Goal: Obtain resource: Obtain resource

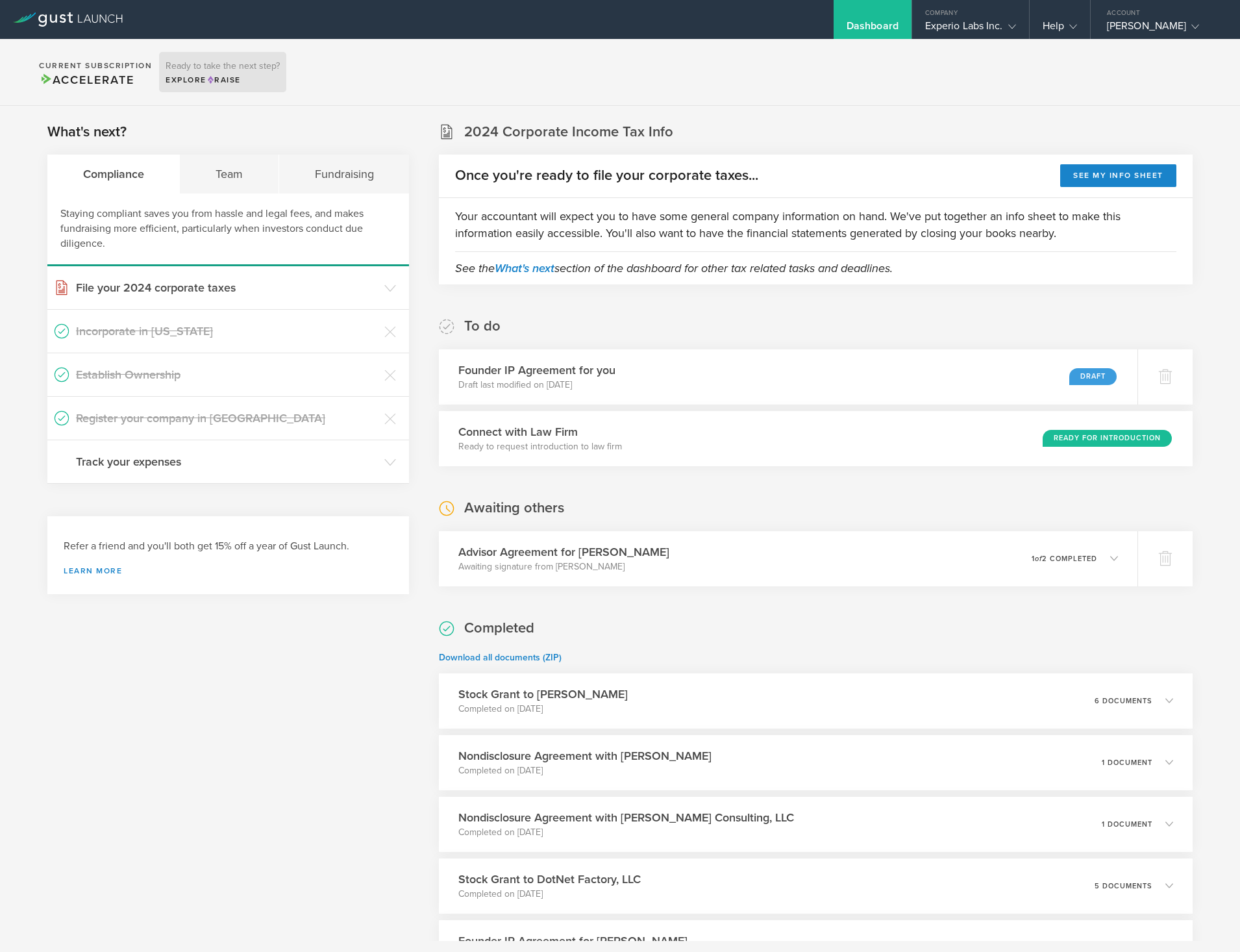
click at [194, 76] on div "Explore Raise" at bounding box center [222, 80] width 114 height 11
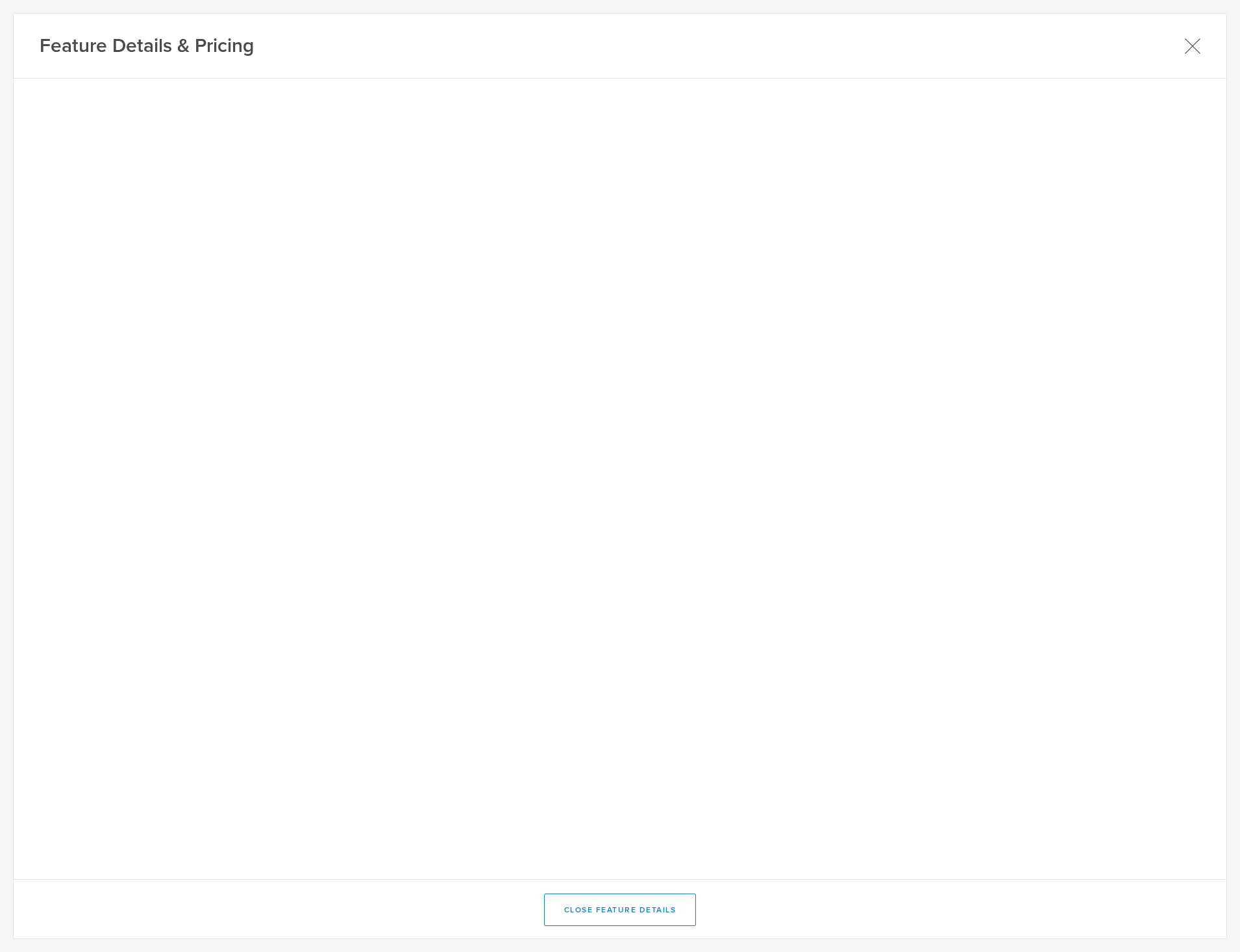
click at [1191, 40] on icon at bounding box center [1192, 45] width 16 height 16
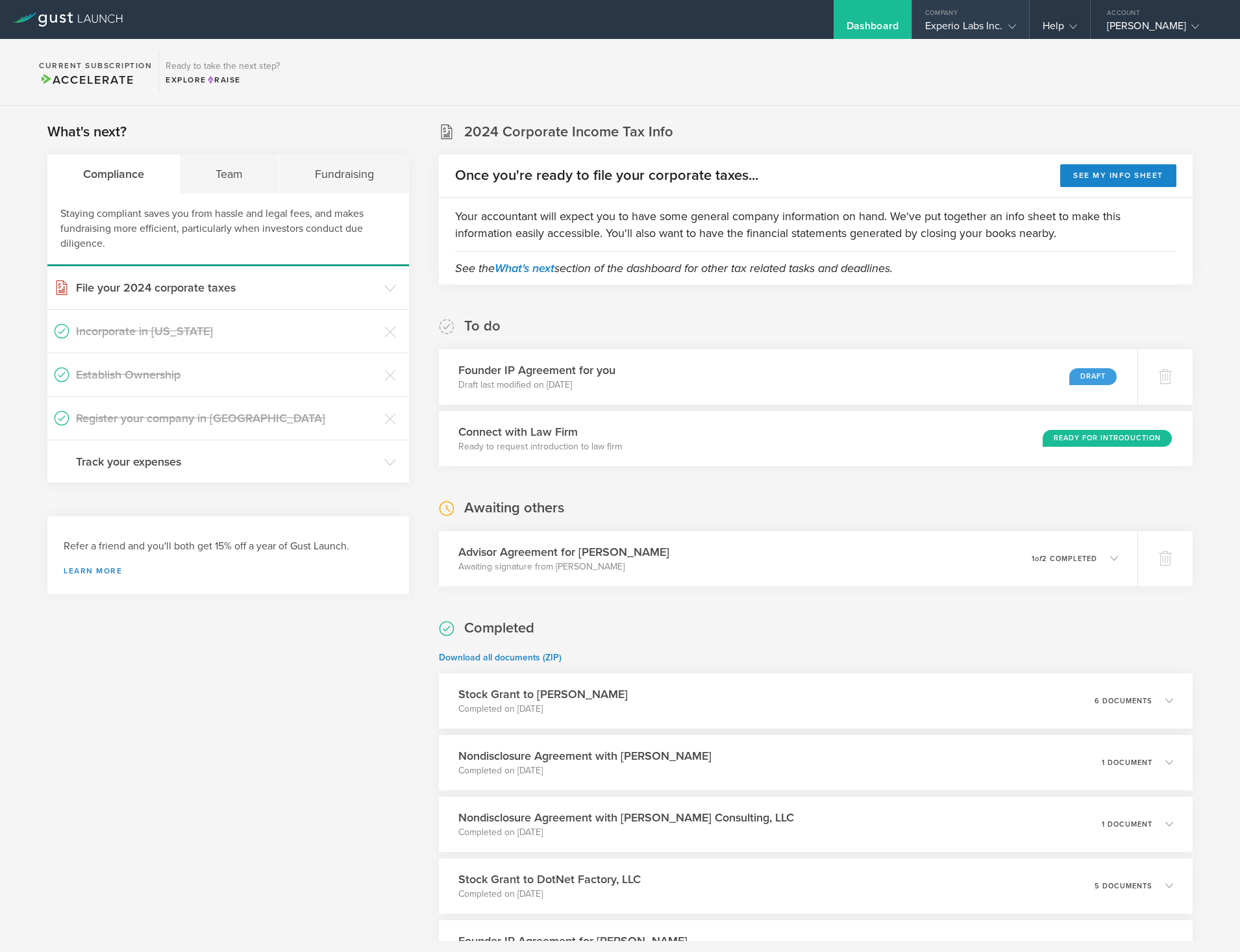
click at [967, 20] on div "Experio Labs Inc." at bounding box center [971, 29] width 91 height 20
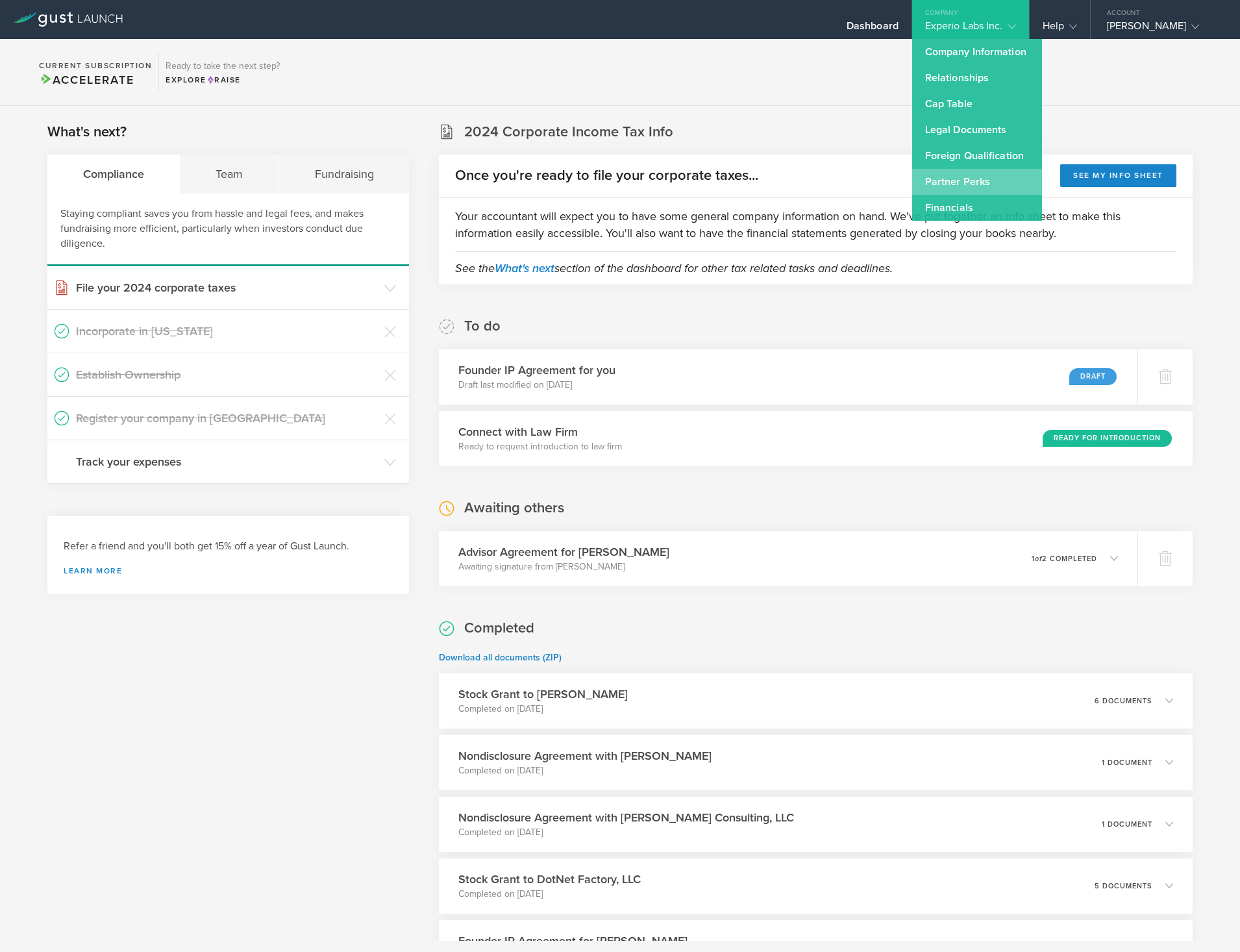
click at [952, 179] on link "Partner Perks" at bounding box center [978, 182] width 130 height 26
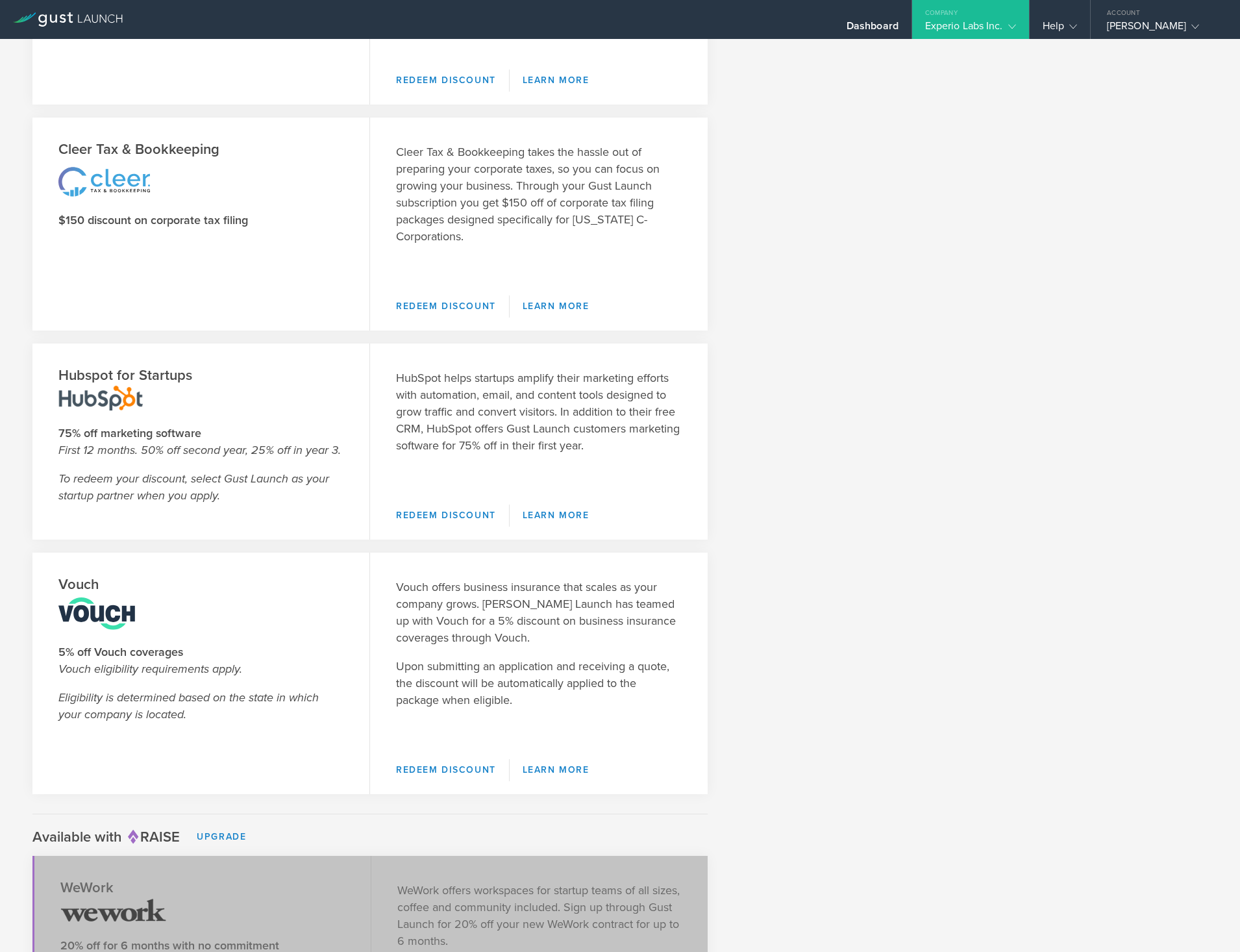
scroll to position [1769, 0]
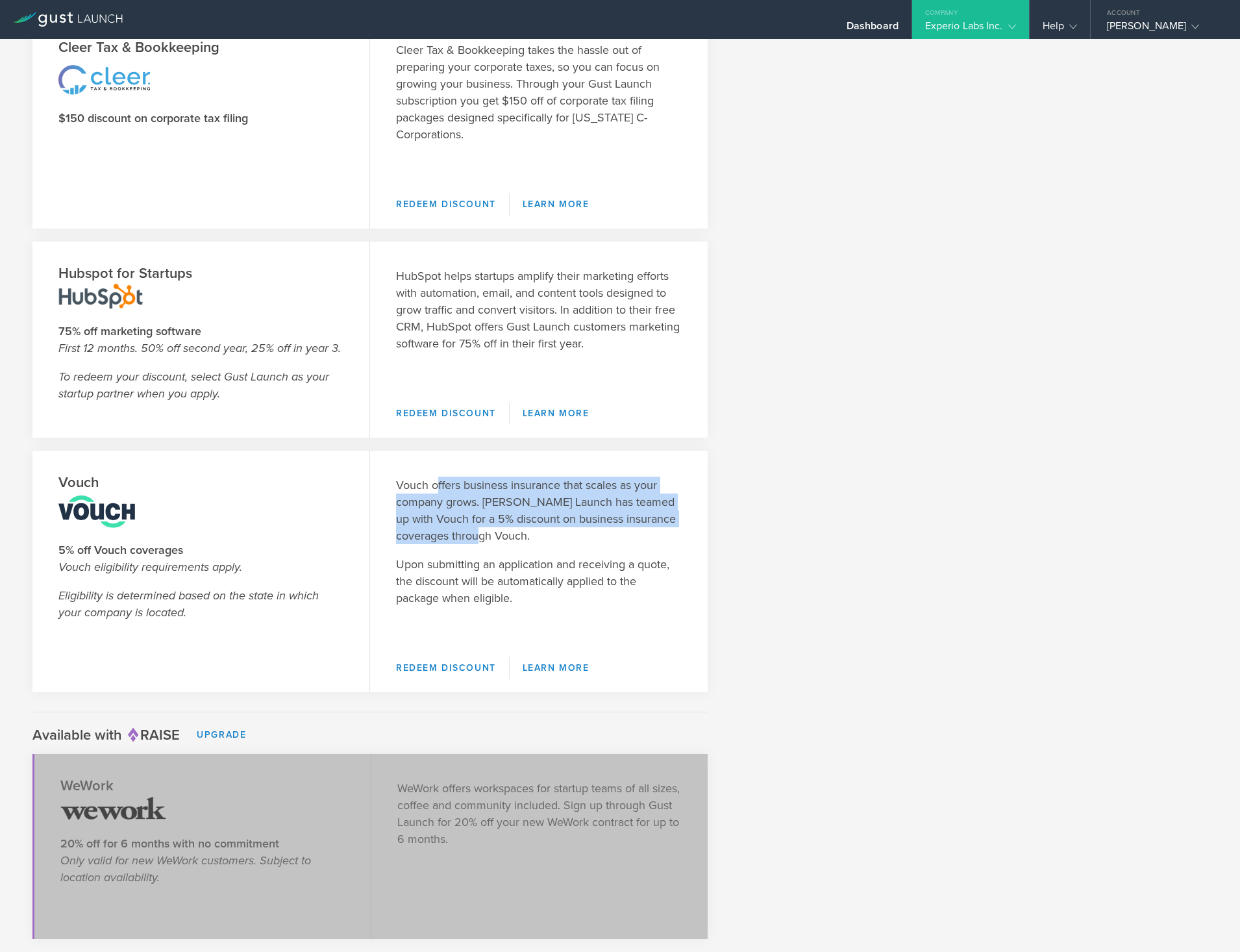
drag, startPoint x: 437, startPoint y: 484, endPoint x: 655, endPoint y: 541, distance: 225.3
click at [655, 541] on p "Vouch offers business insurance that scales as your company grows. [PERSON_NAME…" at bounding box center [539, 511] width 286 height 68
drag, startPoint x: 655, startPoint y: 541, endPoint x: 501, endPoint y: 587, distance: 160.7
click at [501, 587] on p "Upon submitting an application and receiving a quote, the discount will be auto…" at bounding box center [539, 581] width 286 height 51
click at [983, 527] on div "Amazon Web Services $10,000 in AWS Activate credits Up to $25,000 depending on …" at bounding box center [620, 5] width 1175 height 1375
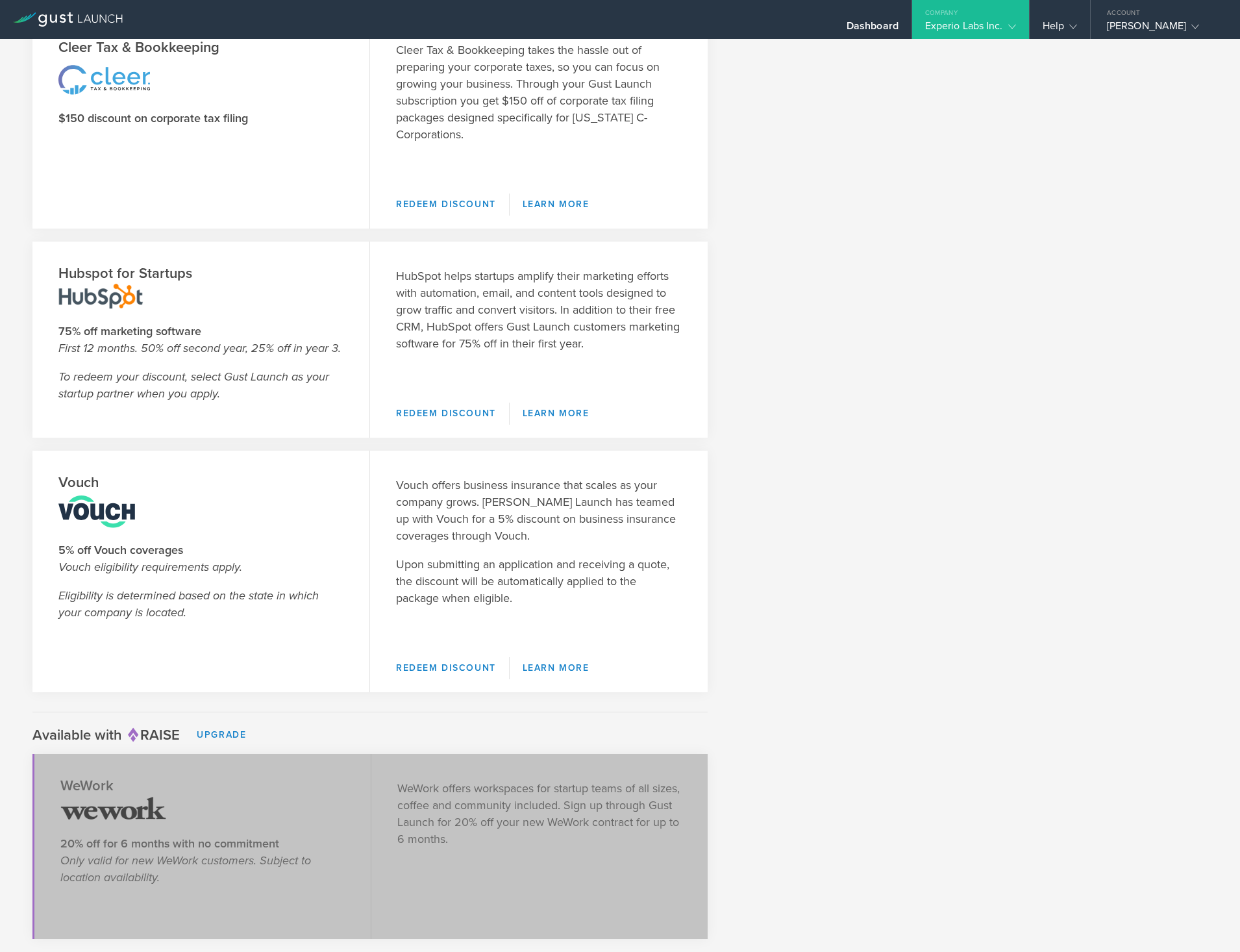
drag, startPoint x: 543, startPoint y: 796, endPoint x: 533, endPoint y: 841, distance: 46.1
click at [533, 841] on section "WeWork 20% off for 6 months with no commitment Only valid for new WeWork custom…" at bounding box center [371, 846] width 676 height 185
click at [540, 840] on section "WeWork 20% off for 6 months with no commitment Only valid for new WeWork custom…" at bounding box center [371, 846] width 676 height 185
